Goal: Task Accomplishment & Management: Use online tool/utility

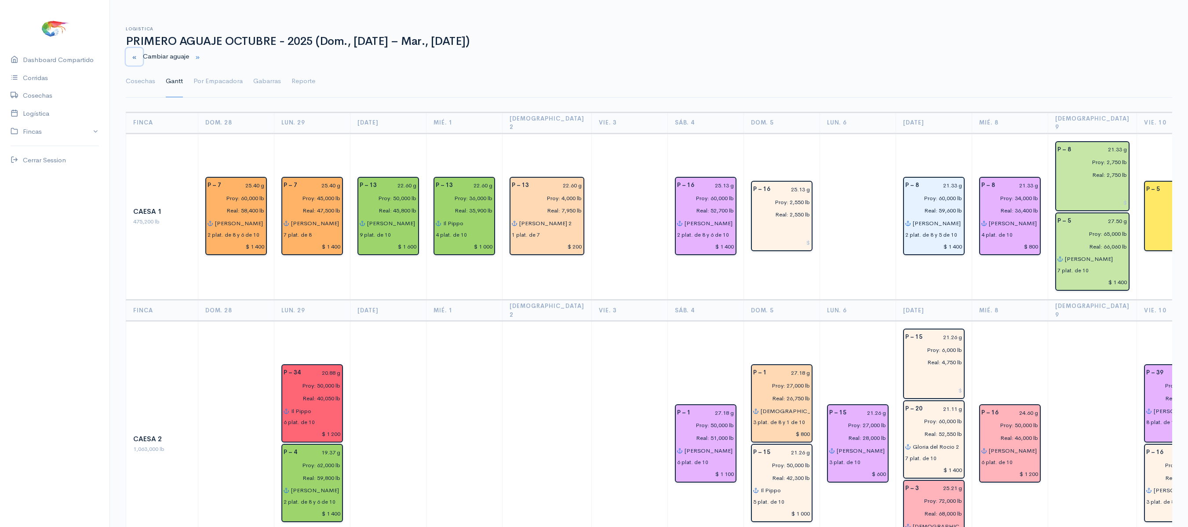
click at [132, 60] on small "button" at bounding box center [134, 58] width 6 height 6
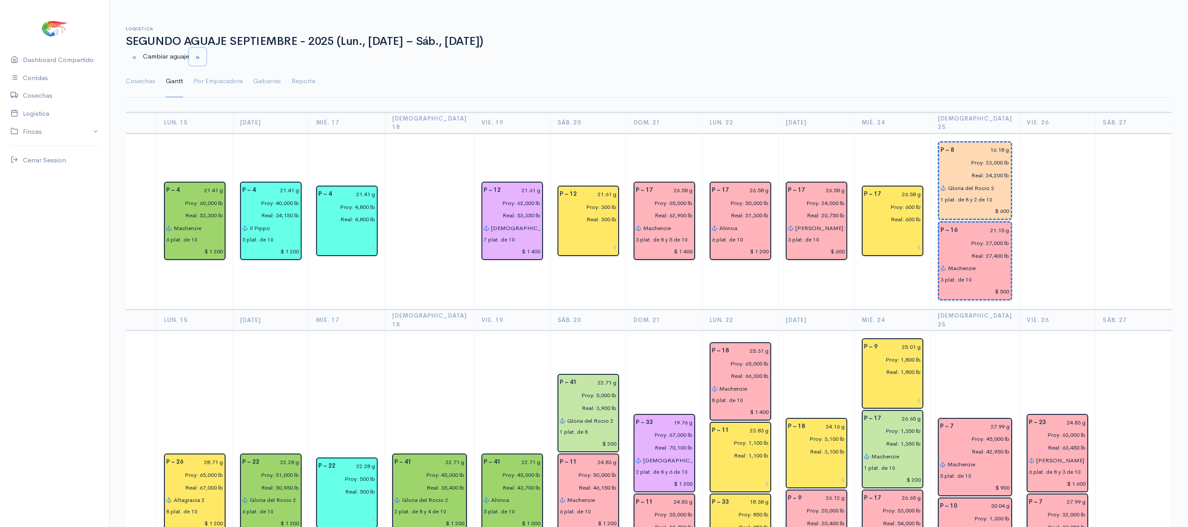
click at [200, 60] on small "button" at bounding box center [198, 58] width 6 height 6
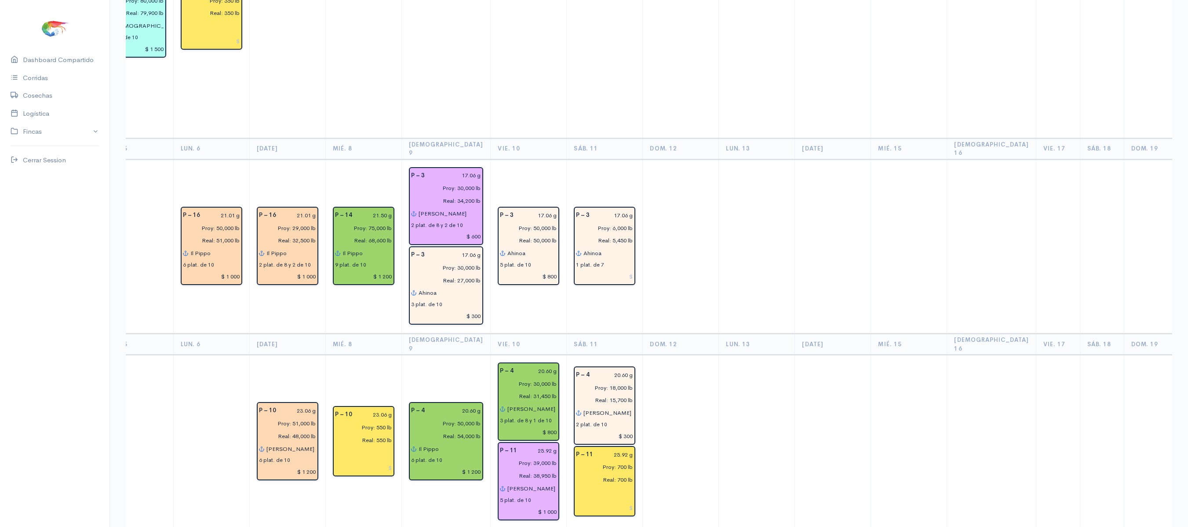
scroll to position [1150, 0]
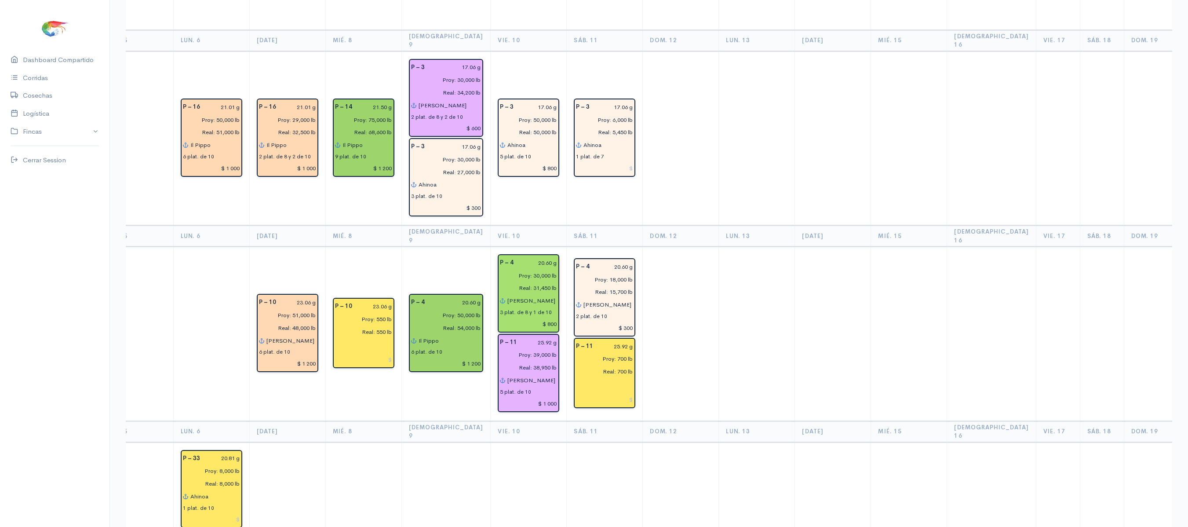
click at [521, 317] on input "$ 800" at bounding box center [528, 323] width 57 height 13
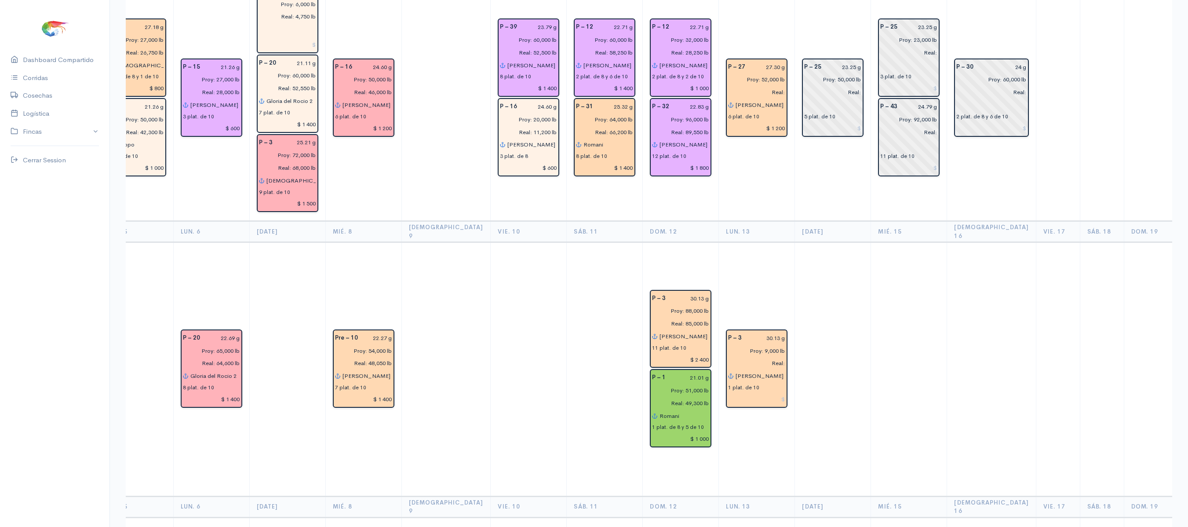
scroll to position [345, 0]
type input "$ 1 000"
click at [520, 162] on input "$ 600" at bounding box center [528, 168] width 57 height 13
type input "$ 400"
click at [527, 244] on td at bounding box center [529, 370] width 76 height 254
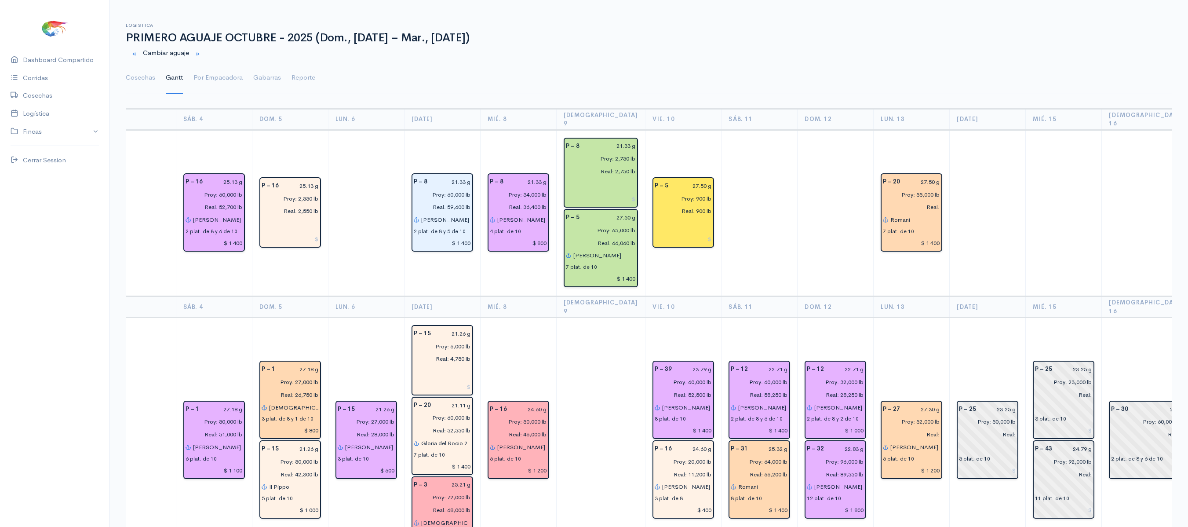
scroll to position [2, 0]
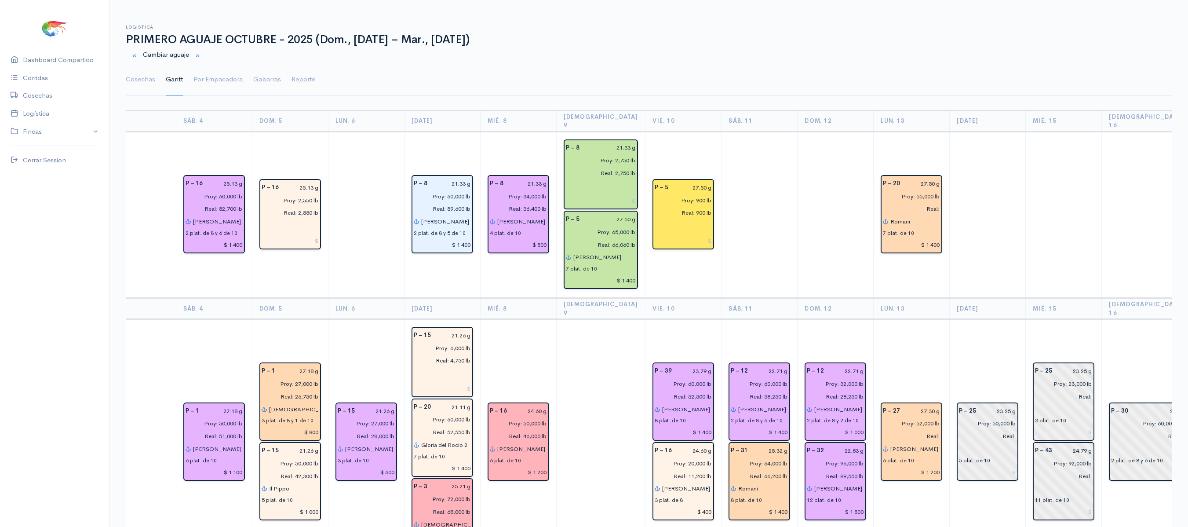
click at [898, 286] on td "P – 20 27.50 g Proy: 55,000 lb Real: Romani 7 plat. de 10 $ 1 400" at bounding box center [912, 214] width 76 height 167
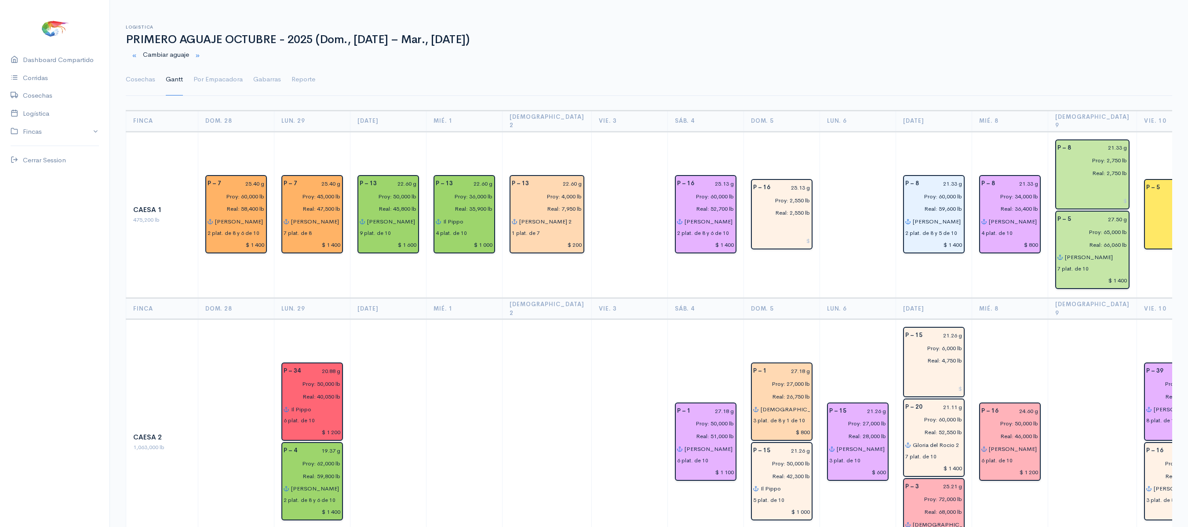
click at [898, 286] on td "P – 8 21.33 g Proy: 60,000 lb Real: 59,600 lb [PERSON_NAME] 2 2 plat. de 8 y 5 …" at bounding box center [933, 214] width 76 height 167
click at [908, 269] on td "P – 8 21.33 g Proy: 60,000 lb Real: 59,600 lb [PERSON_NAME] 2 2 plat. de 8 y 5 …" at bounding box center [933, 214] width 76 height 167
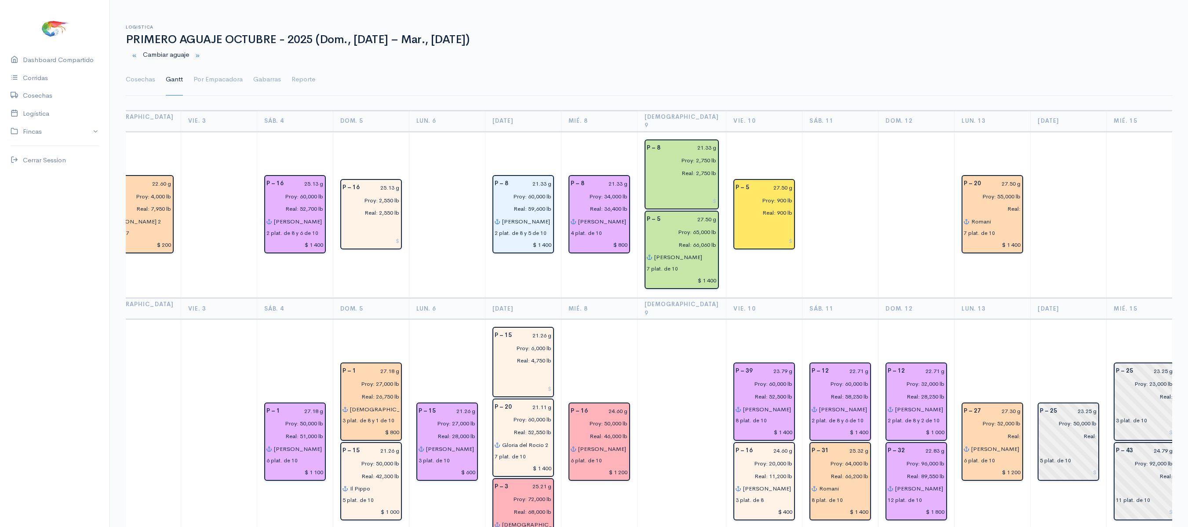
scroll to position [0, 411]
